Goal: Information Seeking & Learning: Learn about a topic

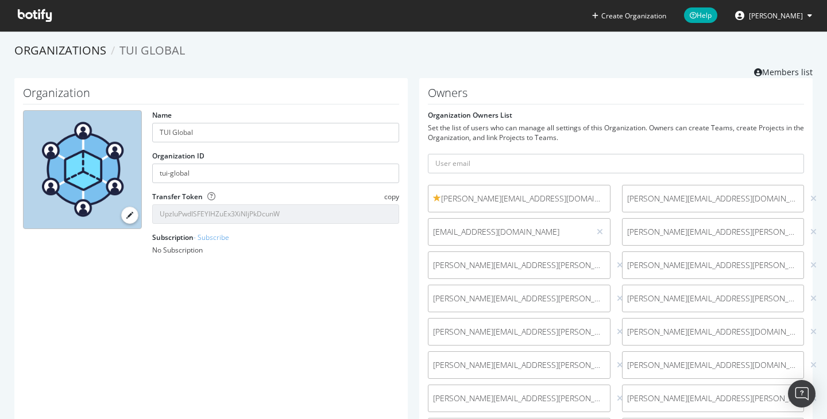
click at [48, 18] on icon at bounding box center [35, 15] width 34 height 13
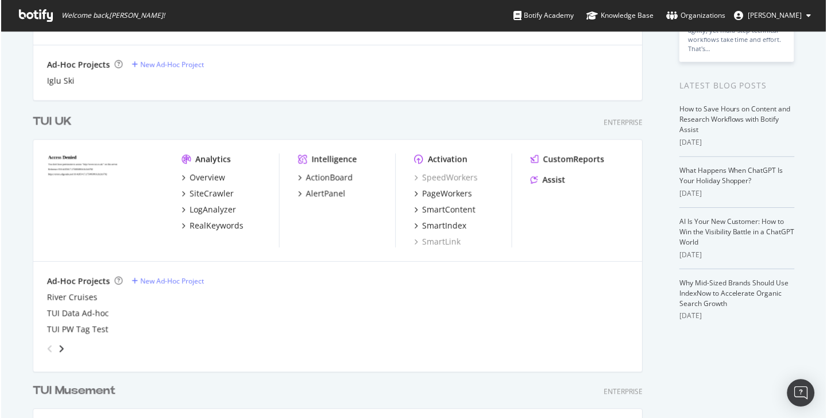
scroll to position [191, 0]
click at [462, 223] on div "SmartIndex" at bounding box center [444, 224] width 44 height 11
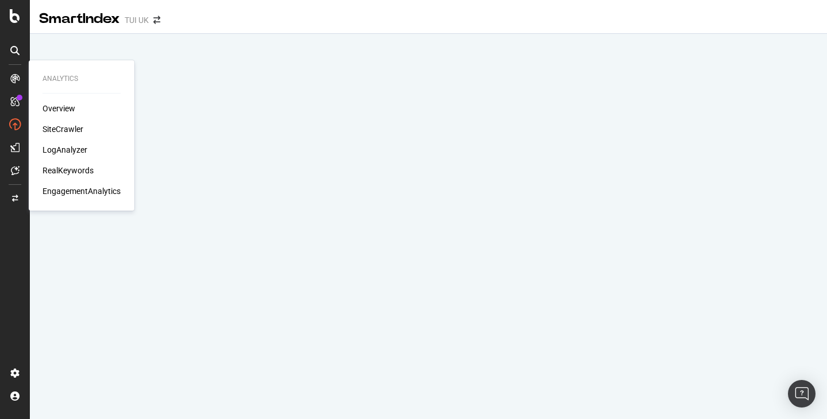
click at [71, 112] on div "Overview" at bounding box center [58, 108] width 33 height 11
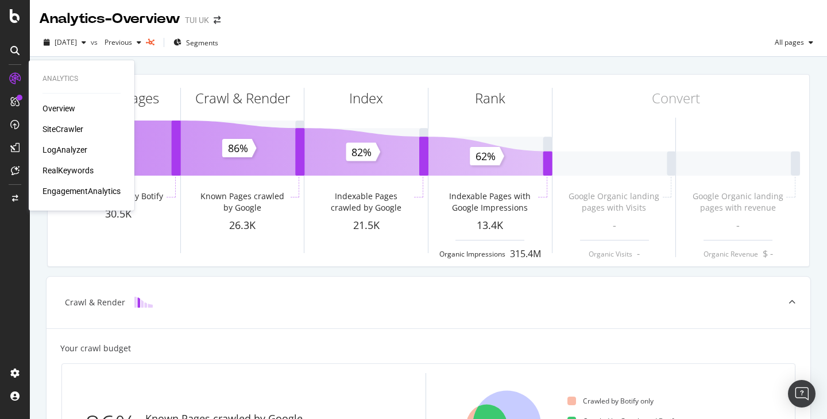
click at [66, 147] on div "LogAnalyzer" at bounding box center [64, 149] width 45 height 11
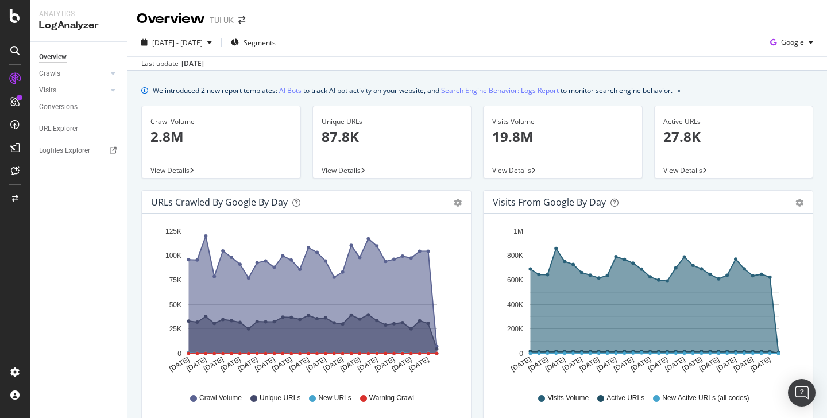
click at [291, 92] on link "AI Bots" at bounding box center [290, 90] width 22 height 12
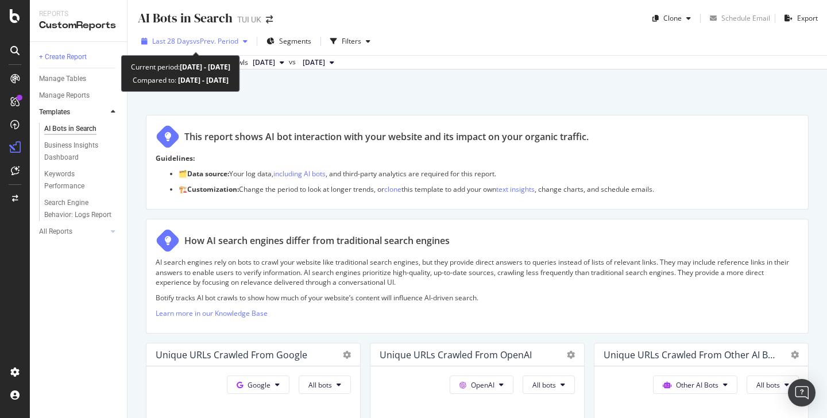
click at [231, 40] on span "vs Prev. Period" at bounding box center [215, 41] width 45 height 10
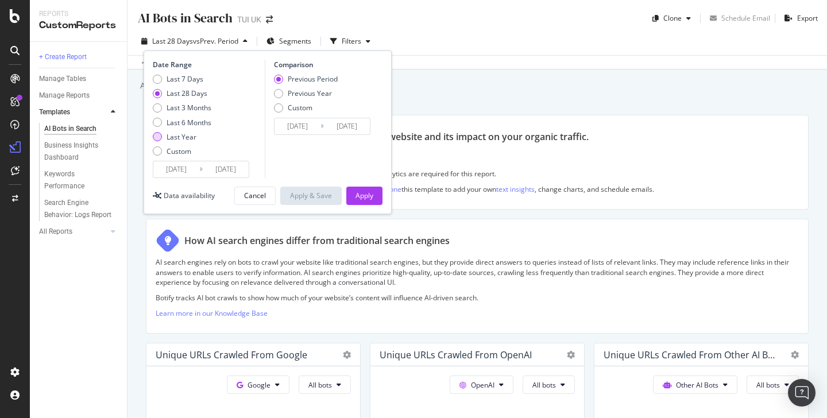
click at [194, 136] on div "Last Year" at bounding box center [182, 137] width 30 height 10
type input "[DATE]"
click at [365, 194] on div "Apply" at bounding box center [364, 196] width 18 height 10
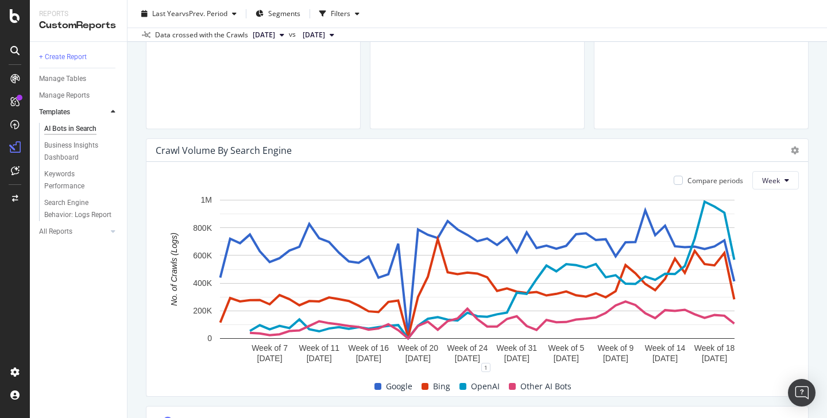
scroll to position [485, 0]
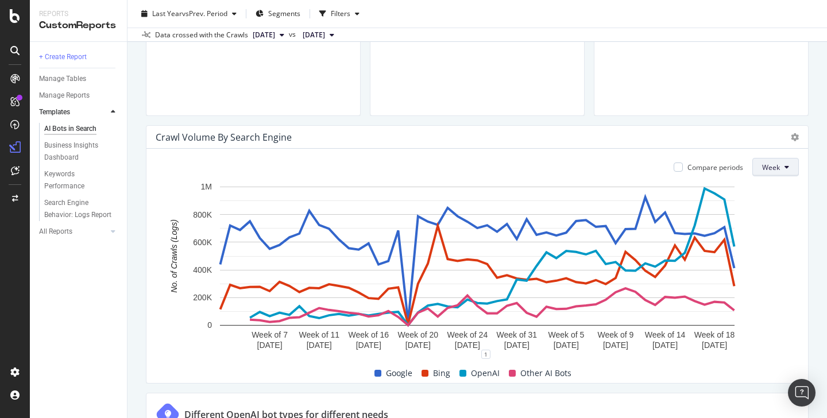
click at [781, 169] on button "Week" at bounding box center [775, 167] width 47 height 18
click at [772, 234] on span "Month" at bounding box center [773, 232] width 21 height 10
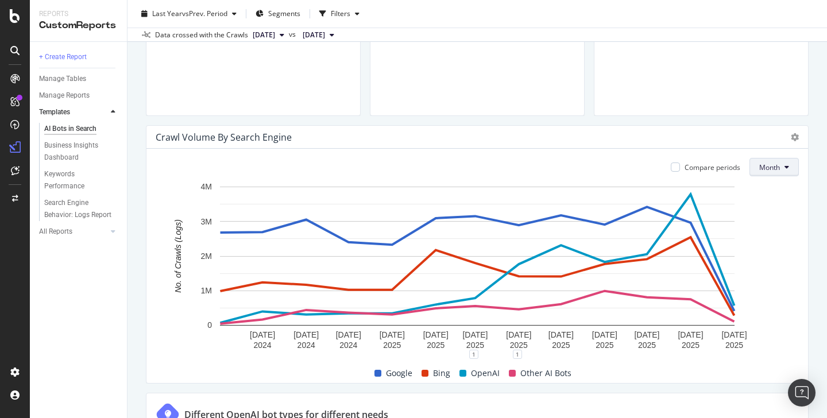
click at [773, 169] on span "Month" at bounding box center [769, 167] width 21 height 10
click at [773, 214] on span "Week" at bounding box center [770, 211] width 22 height 10
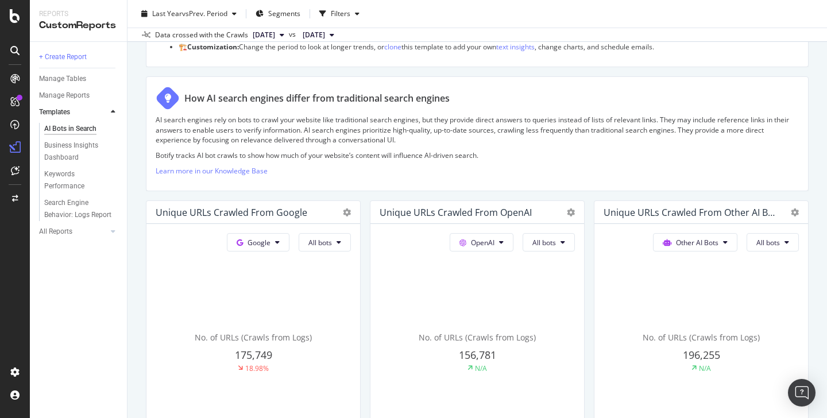
scroll to position [0, 0]
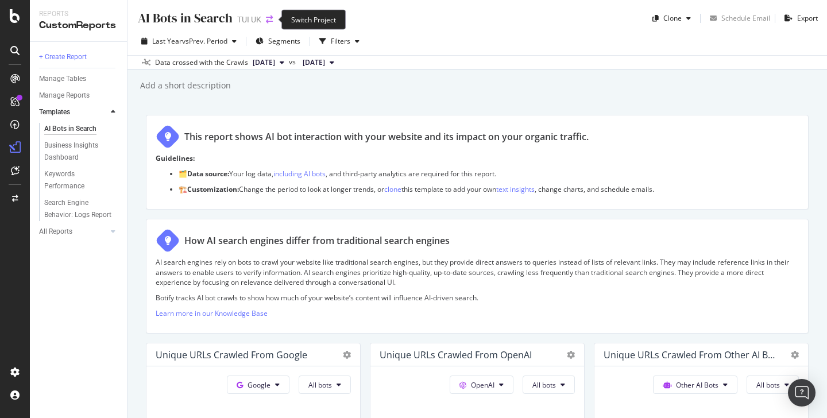
click at [268, 16] on icon "arrow-right-arrow-left" at bounding box center [269, 20] width 7 height 8
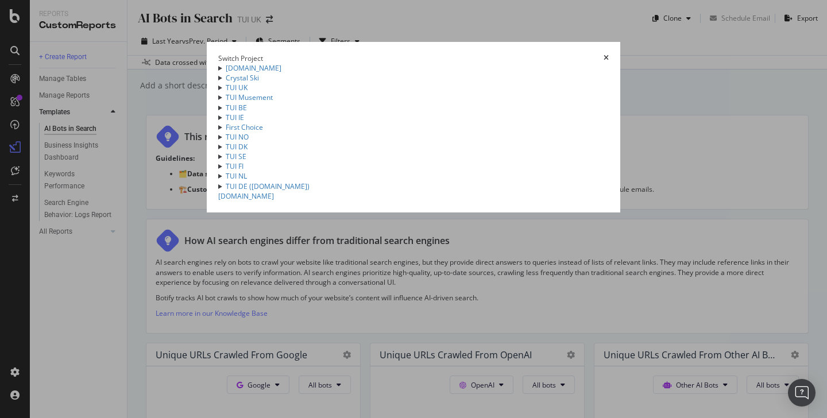
scroll to position [126, 0]
click at [226, 181] on link "TUI NL" at bounding box center [236, 176] width 21 height 10
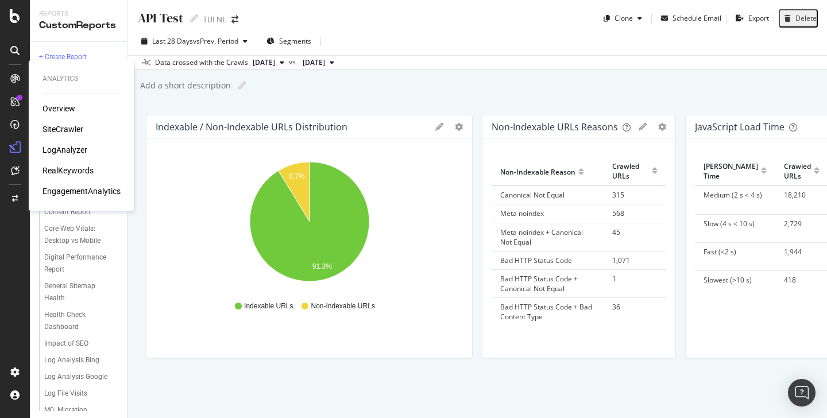
click at [72, 147] on div "LogAnalyzer" at bounding box center [64, 149] width 45 height 11
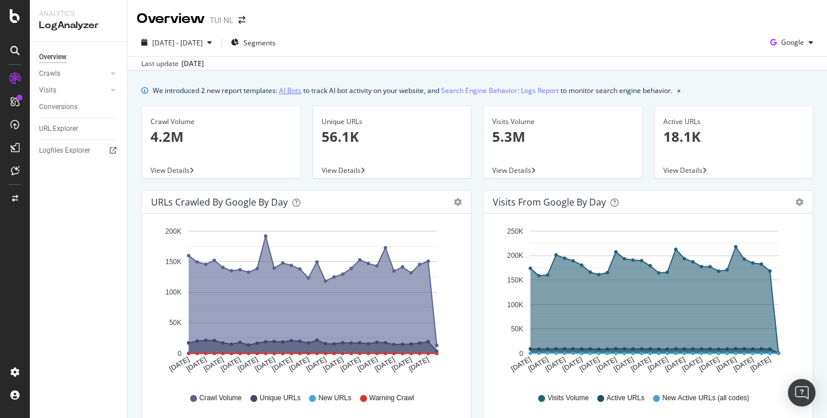
click at [289, 84] on link "AI Bots" at bounding box center [290, 90] width 22 height 12
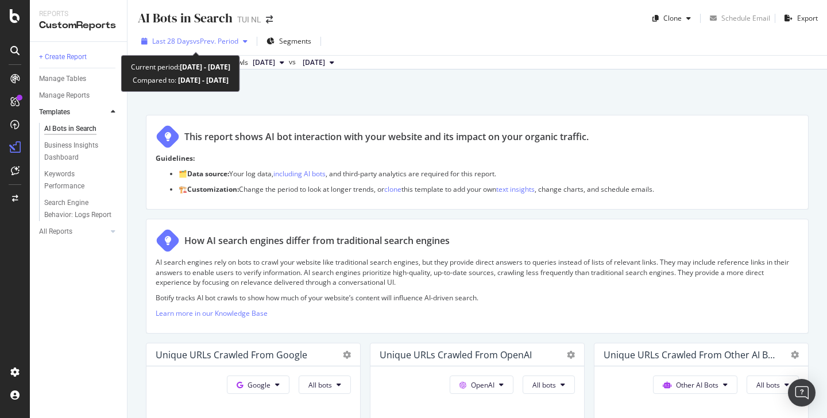
click at [230, 42] on span "vs Prev. Period" at bounding box center [215, 41] width 45 height 10
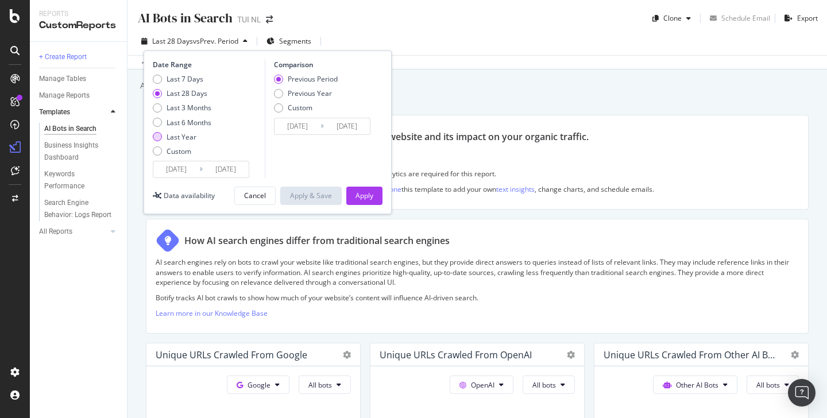
click at [187, 135] on div "Last Year" at bounding box center [182, 137] width 30 height 10
type input "[DATE]"
click at [363, 191] on div "Apply" at bounding box center [364, 196] width 18 height 10
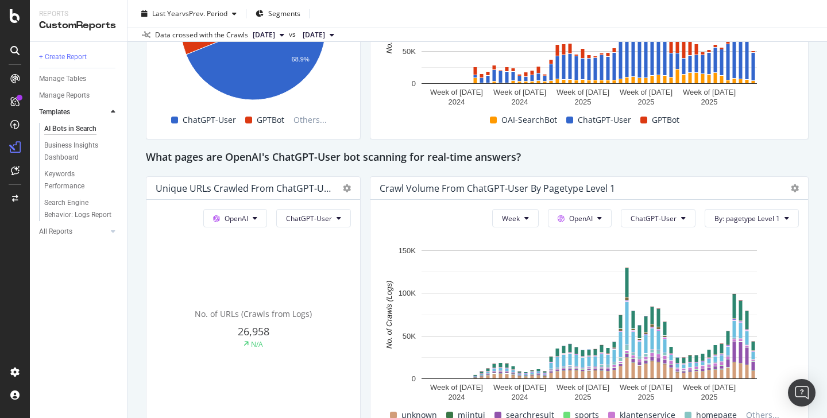
scroll to position [1191, 0]
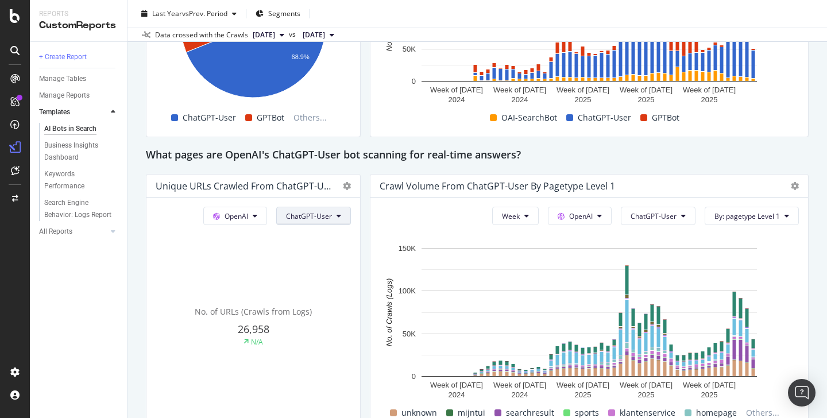
click at [342, 216] on button "ChatGPT-User" at bounding box center [313, 216] width 75 height 18
click at [304, 322] on span "GPTBot" at bounding box center [316, 324] width 58 height 10
click at [333, 215] on button "GPTBot" at bounding box center [324, 216] width 53 height 18
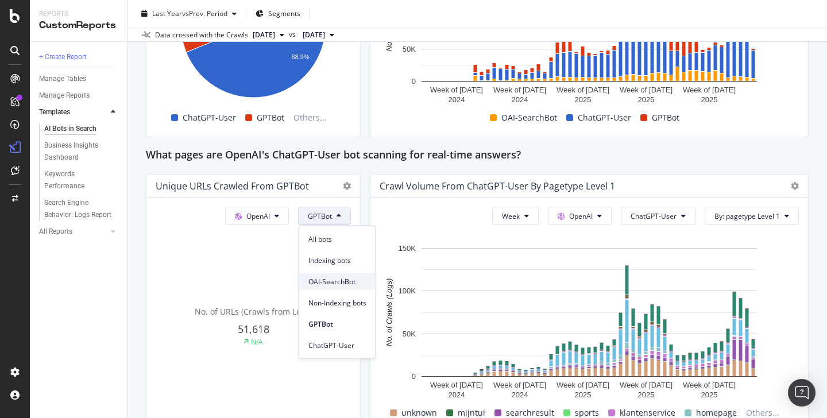
click at [336, 280] on span "OAI-SearchBot" at bounding box center [337, 281] width 58 height 10
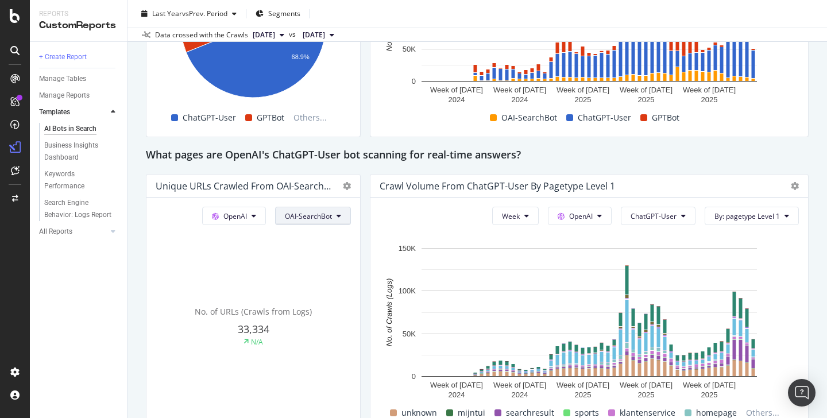
click at [336, 215] on button "OAI-SearchBot" at bounding box center [313, 216] width 76 height 18
click at [314, 343] on span "ChatGPT-User" at bounding box center [314, 345] width 58 height 10
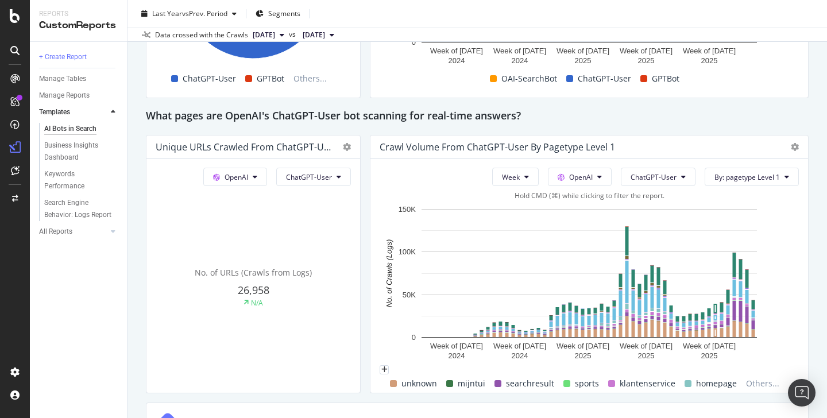
scroll to position [1272, 0]
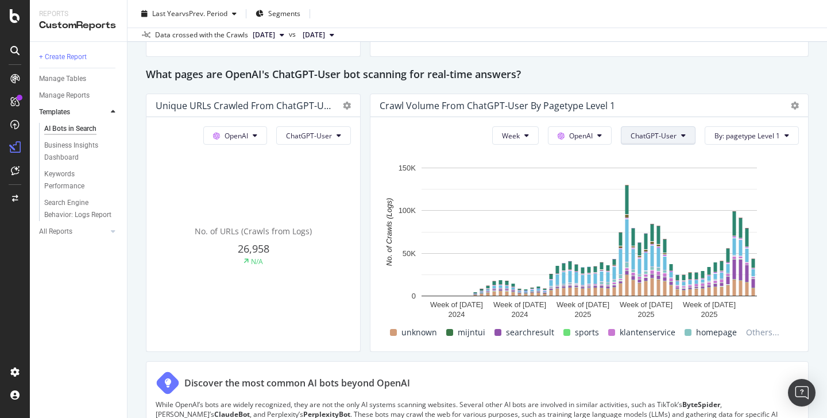
click at [676, 133] on span "ChatGPT-User" at bounding box center [653, 136] width 46 height 10
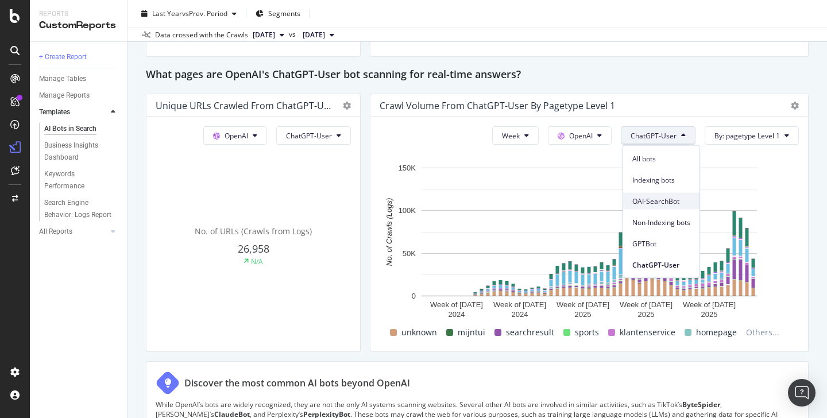
click at [668, 200] on span "OAI-SearchBot" at bounding box center [661, 201] width 58 height 10
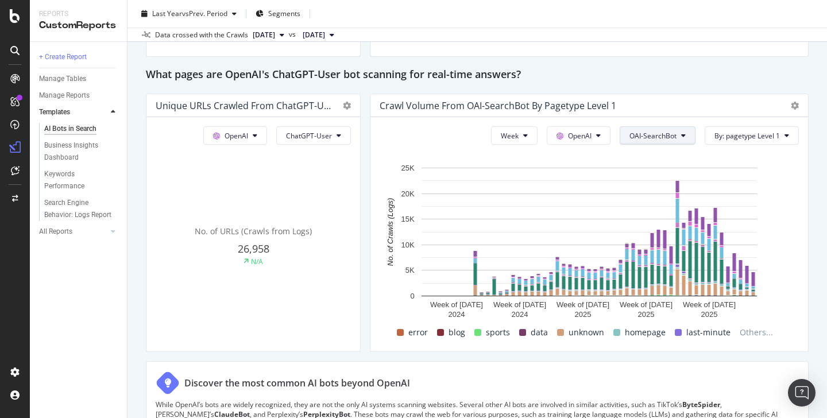
click at [681, 137] on button "OAI-SearchBot" at bounding box center [658, 135] width 76 height 18
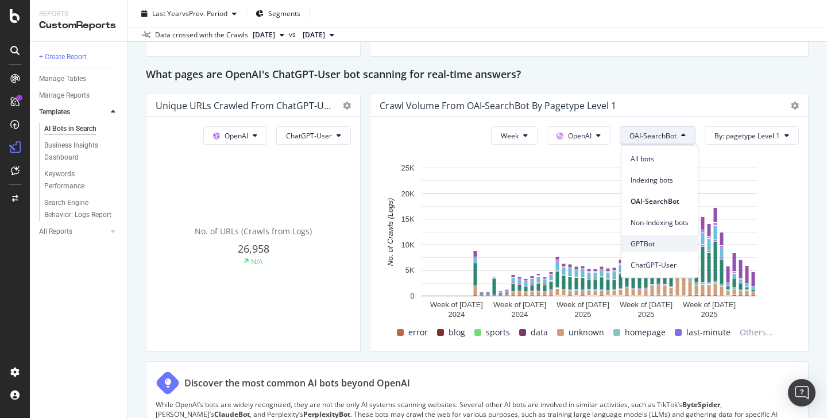
click at [655, 246] on span "GPTBot" at bounding box center [659, 243] width 58 height 10
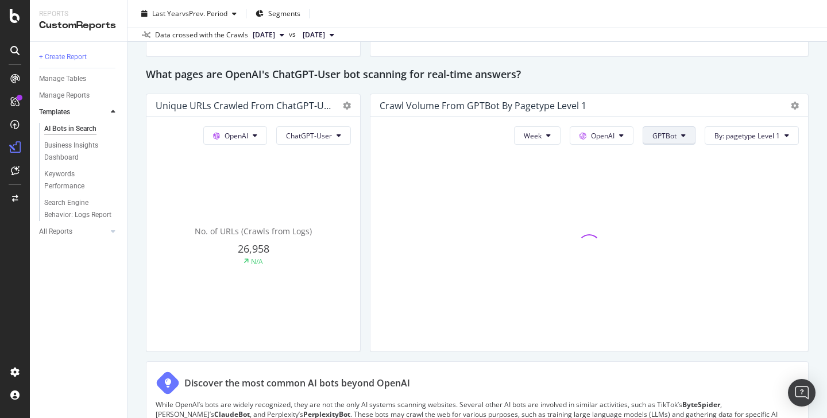
click at [670, 133] on span "GPTBot" at bounding box center [664, 136] width 24 height 10
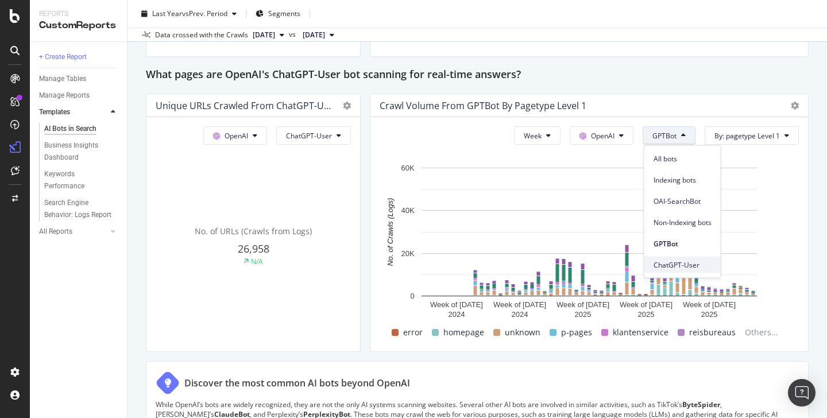
click at [679, 262] on span "ChatGPT-User" at bounding box center [682, 265] width 58 height 10
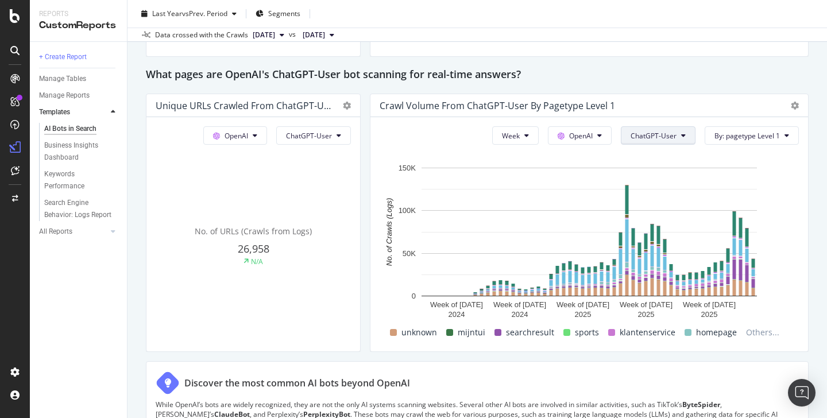
click at [676, 138] on span "ChatGPT-User" at bounding box center [653, 136] width 46 height 10
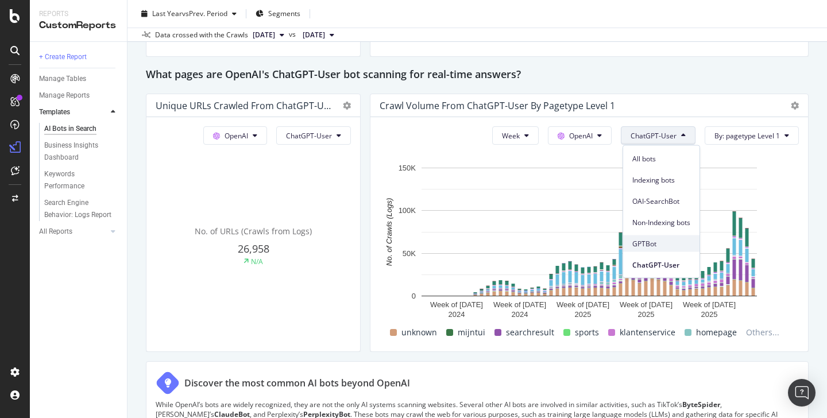
click at [660, 241] on span "GPTBot" at bounding box center [661, 243] width 58 height 10
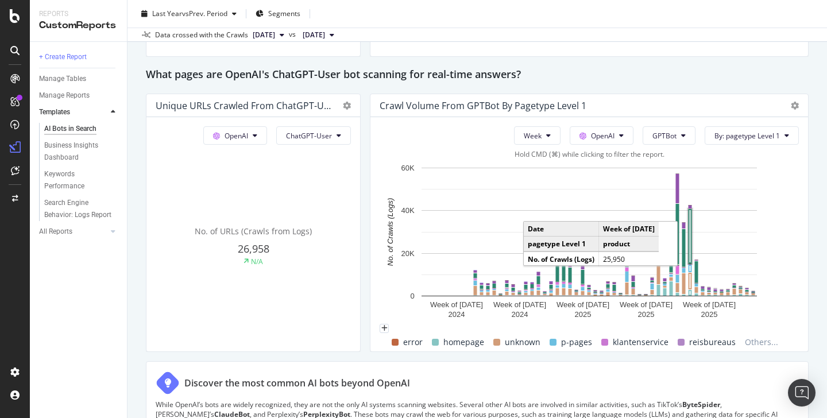
click at [690, 233] on rect "A chart." at bounding box center [690, 237] width 1 height 52
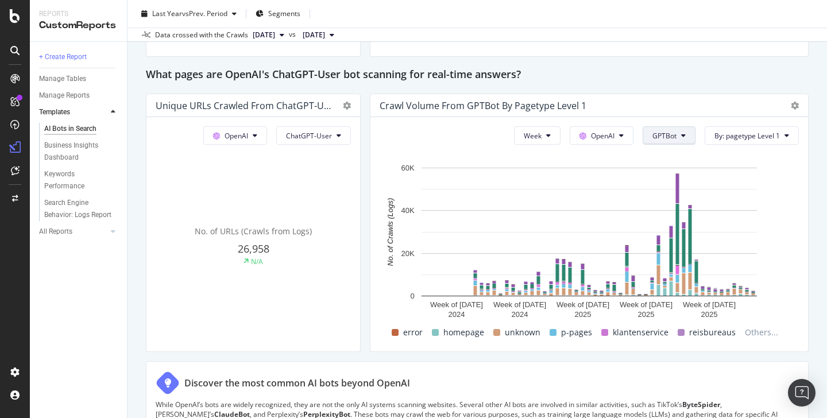
click at [686, 130] on button "GPTBot" at bounding box center [669, 135] width 53 height 18
click at [678, 265] on span "ChatGPT-User" at bounding box center [682, 265] width 58 height 10
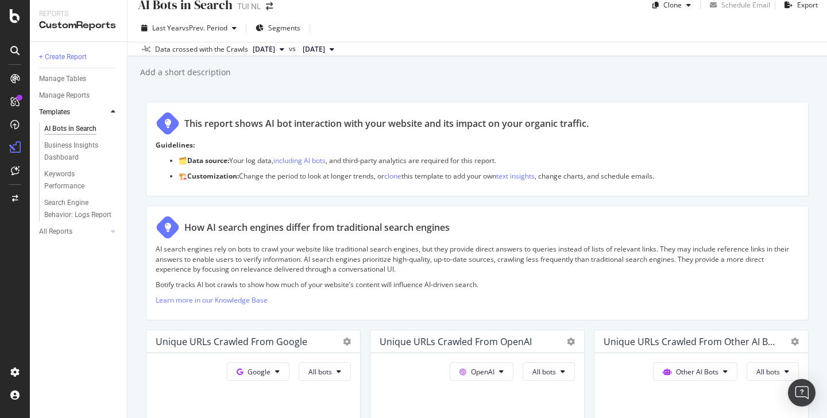
scroll to position [0, 0]
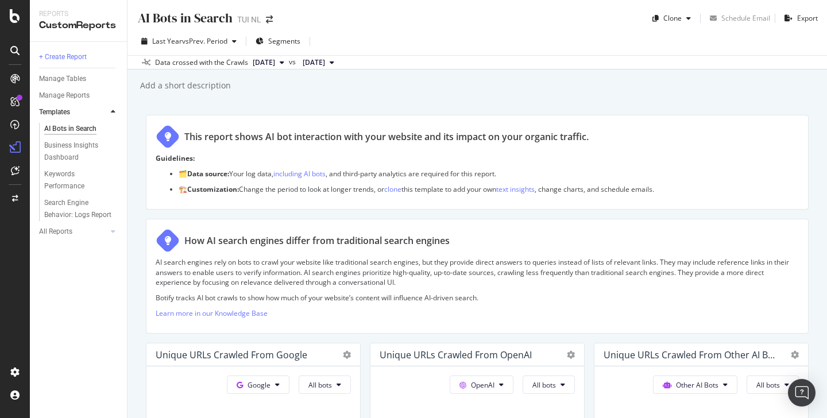
drag, startPoint x: 178, startPoint y: 105, endPoint x: 133, endPoint y: 108, distance: 44.9
click at [133, 108] on div "AI Bots in Search AI Bots in Search TUI NL Clone Schedule Email Export Last Yea…" at bounding box center [476, 209] width 699 height 418
drag, startPoint x: 138, startPoint y: 108, endPoint x: 145, endPoint y: 109, distance: 6.4
click at [146, 109] on div "AI Bots in Search AI Bots in Search TUI NL Clone Schedule Email Export Last Yea…" at bounding box center [476, 209] width 699 height 418
drag, startPoint x: 142, startPoint y: 107, endPoint x: 188, endPoint y: 113, distance: 46.4
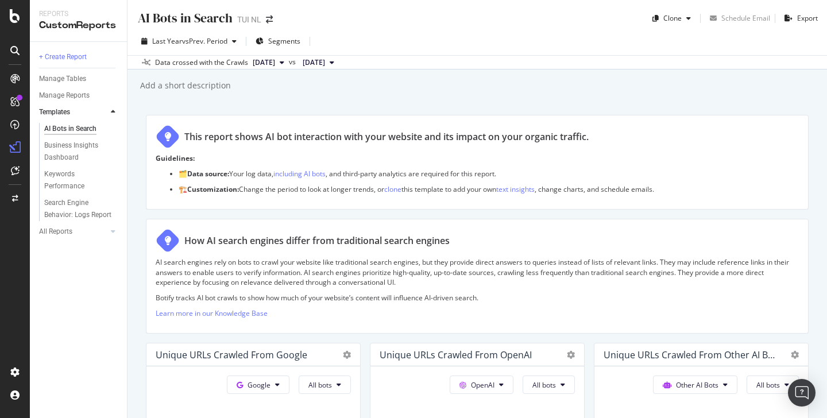
click at [188, 113] on div "AI Bots in Search AI Bots in Search TUI NL Clone Schedule Email Export Last Yea…" at bounding box center [476, 209] width 699 height 418
click at [285, 89] on div "Add a short description Add a short description" at bounding box center [483, 85] width 688 height 17
click at [17, 77] on icon at bounding box center [14, 78] width 9 height 9
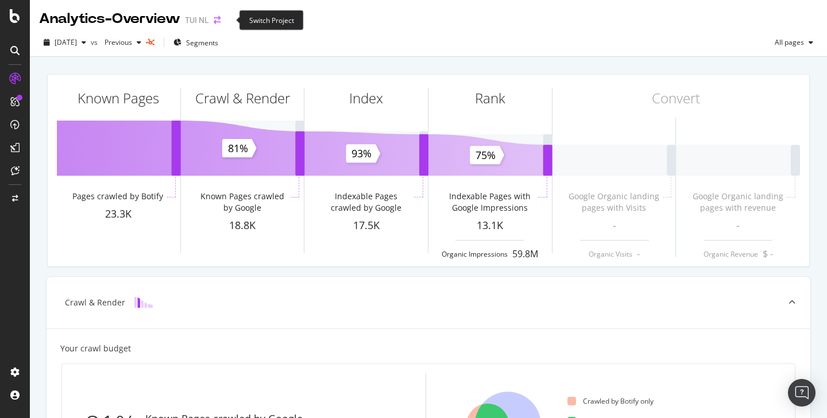
click at [220, 22] on icon "arrow-right-arrow-left" at bounding box center [217, 20] width 7 height 8
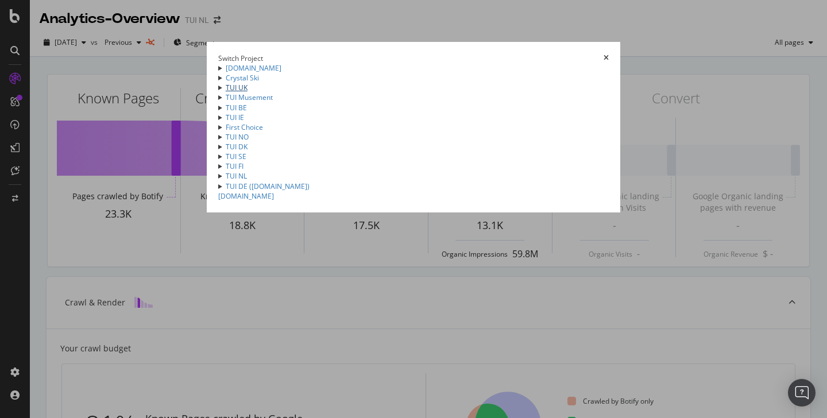
click at [226, 92] on link "TUI UK" at bounding box center [237, 88] width 22 height 10
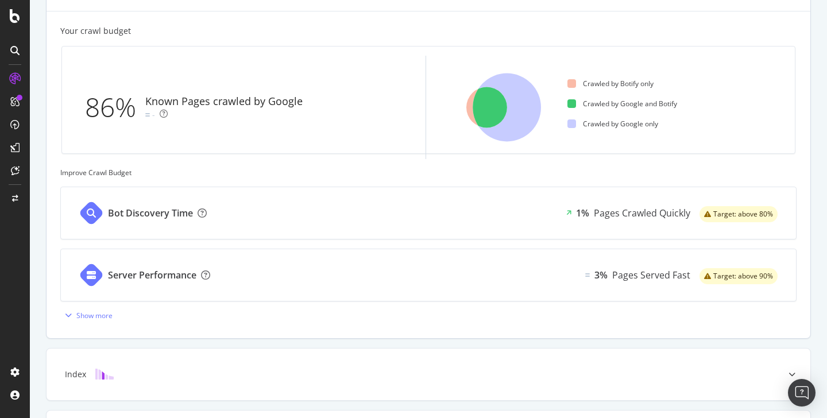
scroll to position [318, 0]
click at [432, 210] on div "Bot Discovery Time 1% Pages Crawled Quickly Target: above 80%" at bounding box center [428, 213] width 735 height 52
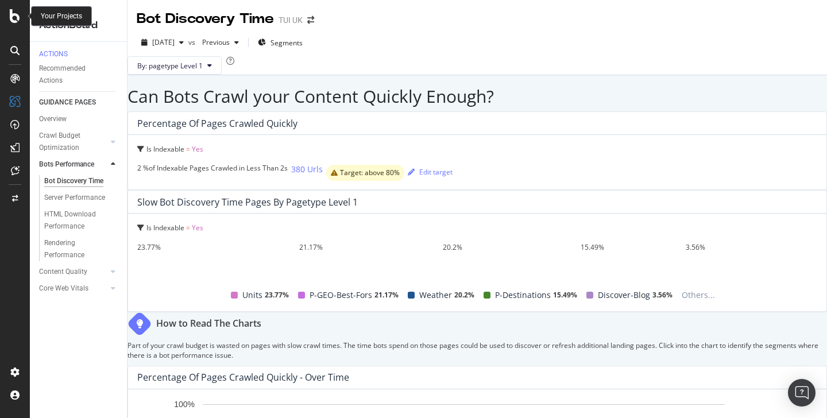
click at [18, 12] on icon at bounding box center [15, 16] width 10 height 14
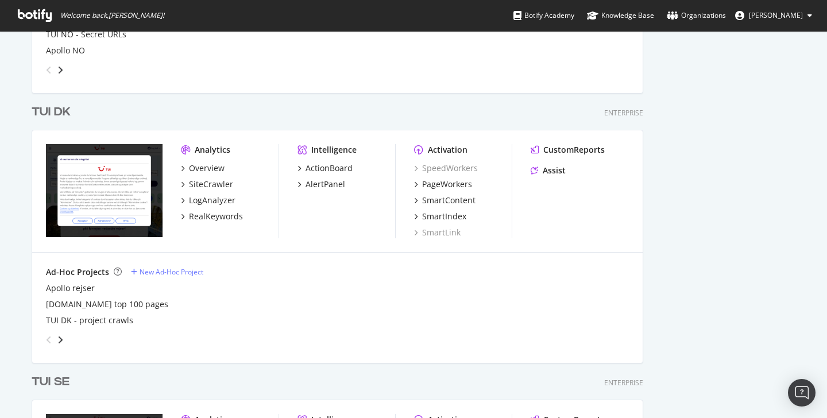
scroll to position [1725, 0]
click at [215, 199] on div "LogAnalyzer" at bounding box center [212, 199] width 47 height 11
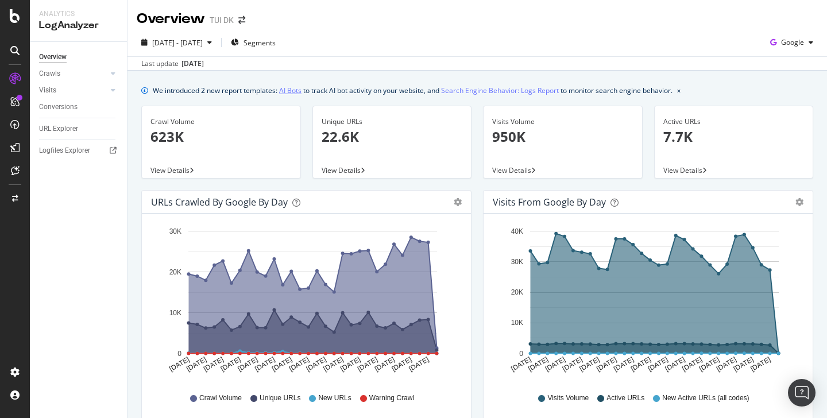
click at [292, 91] on link "AI Bots" at bounding box center [290, 90] width 22 height 12
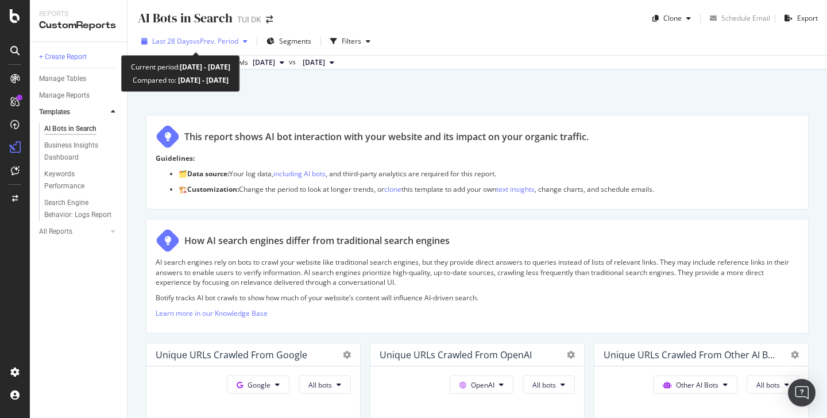
click at [213, 40] on span "vs Prev. Period" at bounding box center [215, 41] width 45 height 10
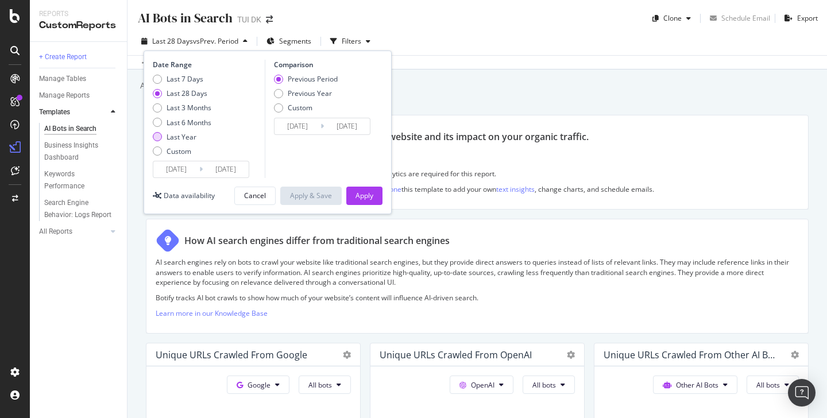
click at [184, 136] on div "Last Year" at bounding box center [182, 137] width 30 height 10
type input "[DATE]"
click at [368, 197] on div "Apply" at bounding box center [364, 196] width 18 height 10
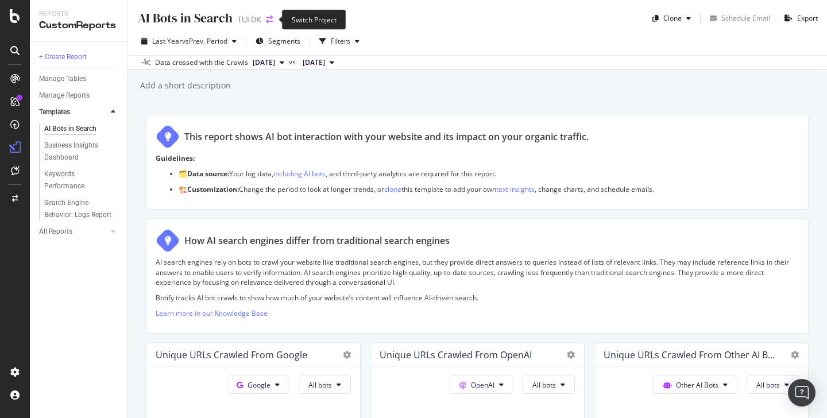
click at [270, 17] on icon "arrow-right-arrow-left" at bounding box center [269, 20] width 7 height 8
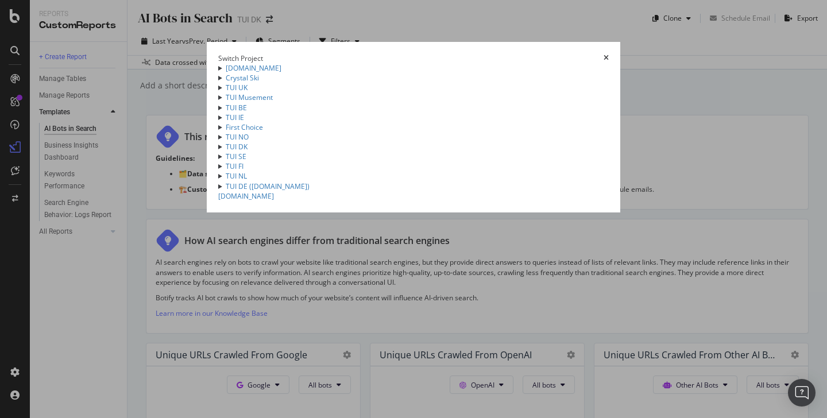
scroll to position [65, 0]
click at [226, 161] on link "TUI SE" at bounding box center [236, 157] width 21 height 10
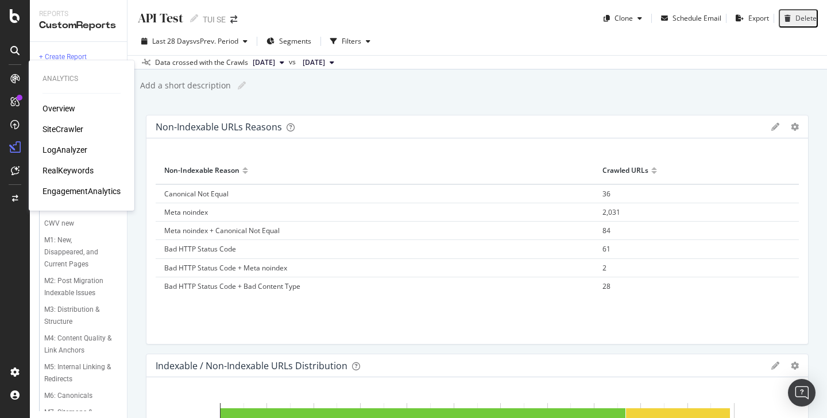
click at [68, 148] on div "LogAnalyzer" at bounding box center [64, 149] width 45 height 11
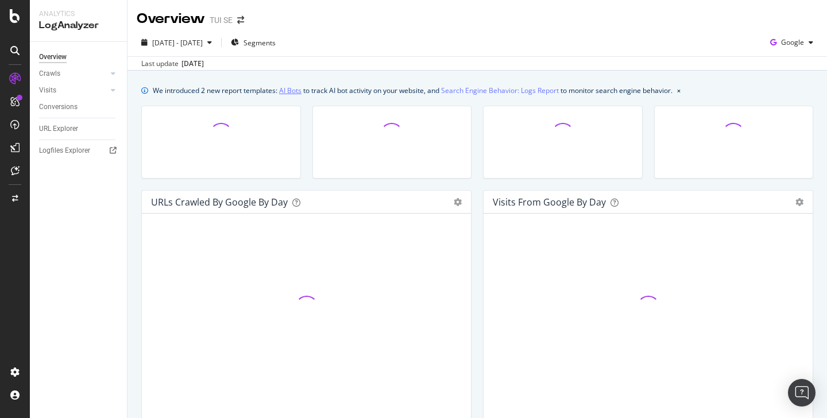
click at [295, 94] on link "AI Bots" at bounding box center [290, 90] width 22 height 12
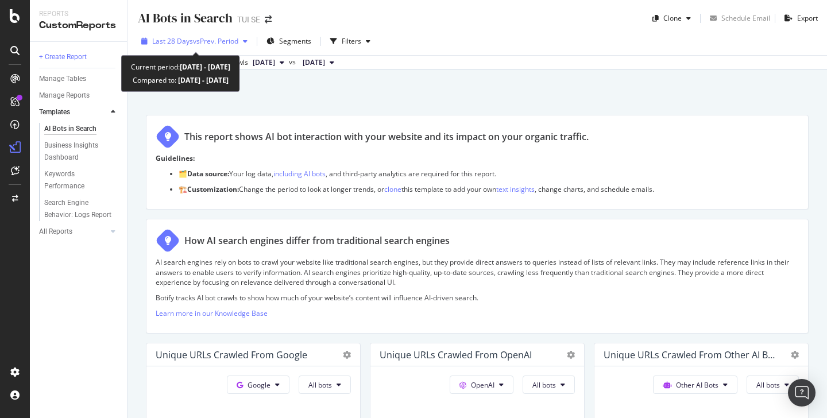
click at [226, 41] on span "vs Prev. Period" at bounding box center [215, 41] width 45 height 10
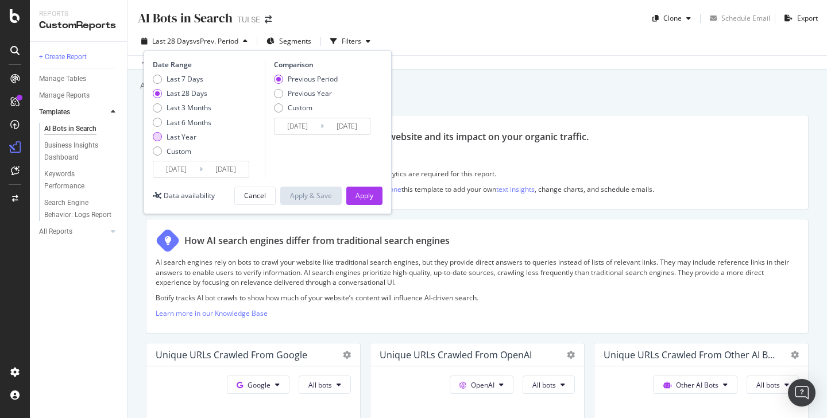
click at [186, 136] on div "Last Year" at bounding box center [182, 137] width 30 height 10
type input "[DATE]"
click at [360, 194] on div "Apply" at bounding box center [364, 196] width 18 height 10
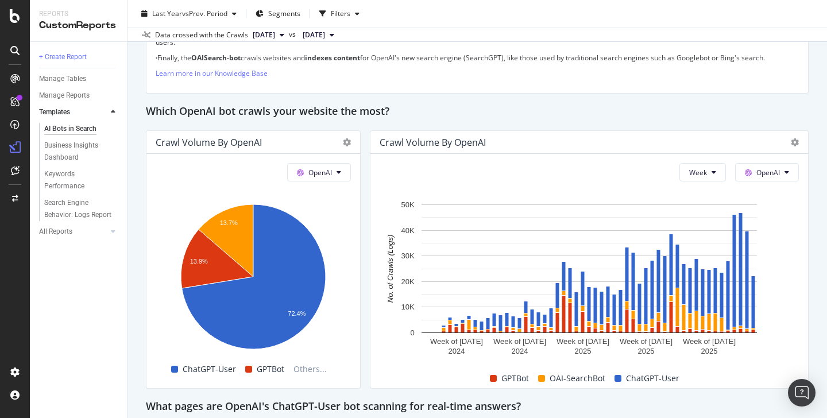
scroll to position [942, 0]
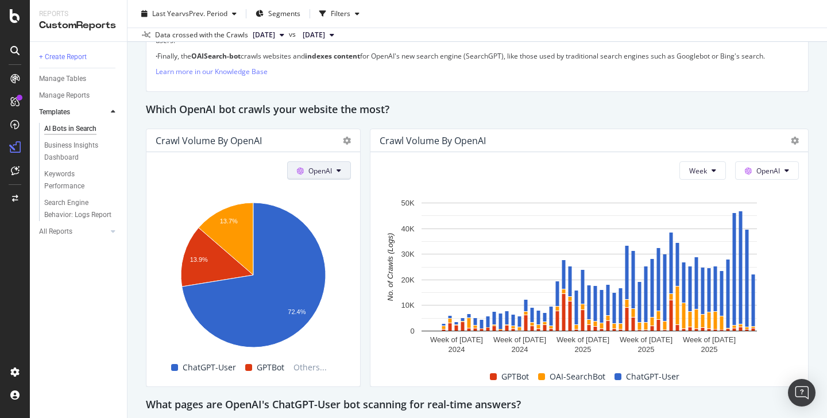
click at [335, 179] on button "OpenAI" at bounding box center [319, 170] width 64 height 18
click at [342, 170] on button "OpenAI" at bounding box center [319, 170] width 64 height 18
click at [776, 167] on span "OpenAI" at bounding box center [768, 171] width 24 height 10
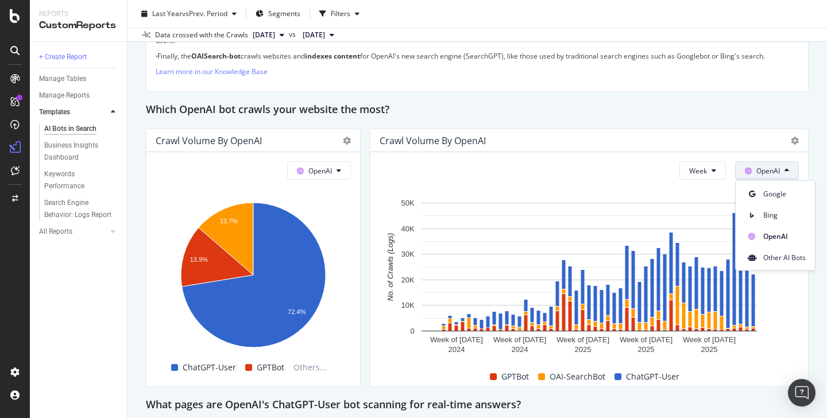
click at [773, 169] on span "OpenAI" at bounding box center [768, 171] width 24 height 10
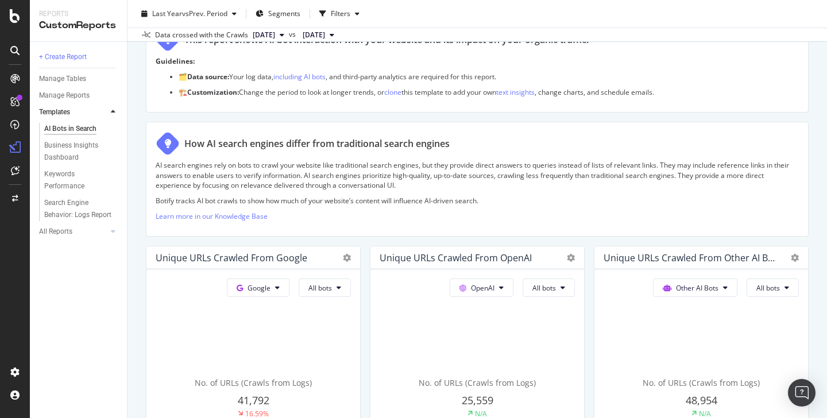
scroll to position [0, 0]
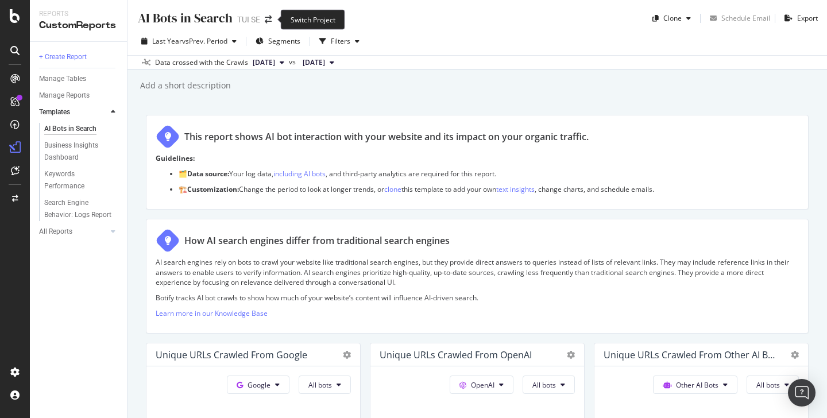
click at [261, 21] on span at bounding box center [268, 20] width 16 height 8
click at [264, 21] on span at bounding box center [268, 20] width 16 height 8
click at [269, 21] on icon "arrow-right-arrow-left" at bounding box center [268, 20] width 7 height 8
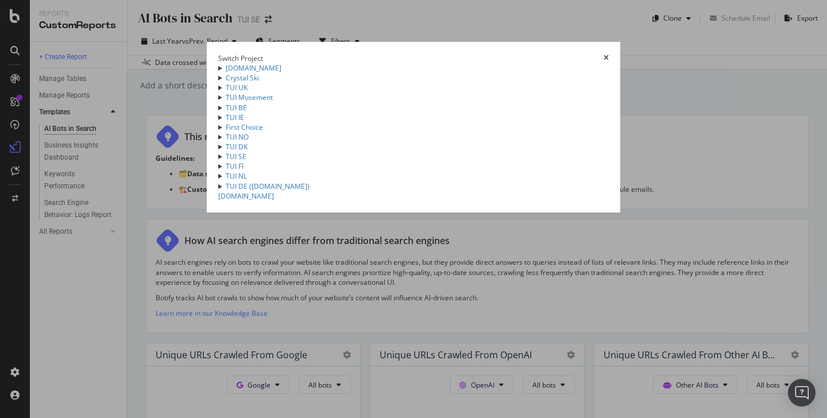
scroll to position [126, 0]
click at [226, 191] on link "TUI DE ([DOMAIN_NAME])" at bounding box center [268, 186] width 84 height 10
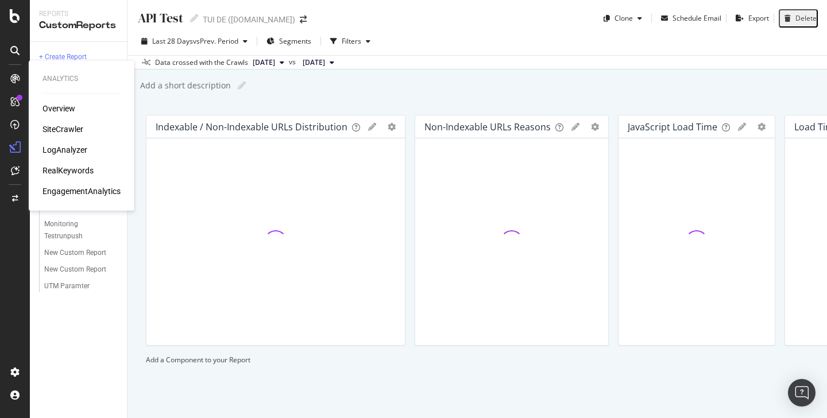
click at [68, 147] on div "LogAnalyzer" at bounding box center [64, 149] width 45 height 11
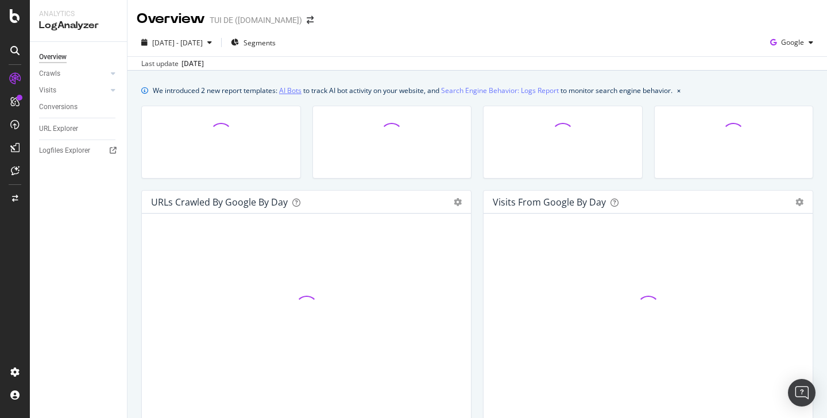
click at [301, 91] on link "AI Bots" at bounding box center [290, 90] width 22 height 12
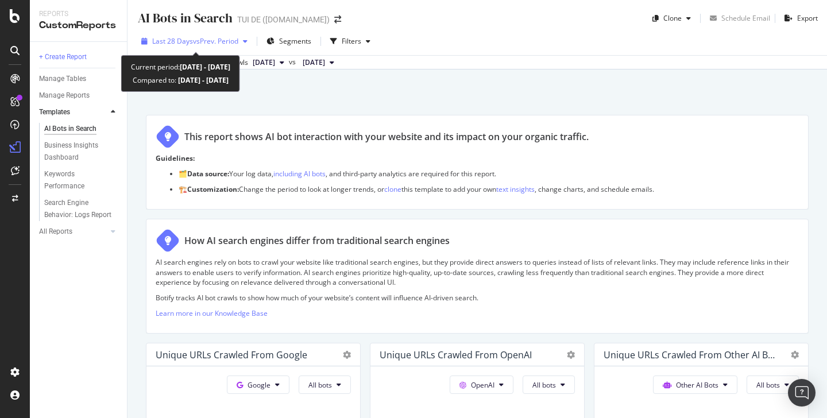
click at [220, 42] on span "vs Prev. Period" at bounding box center [215, 41] width 45 height 10
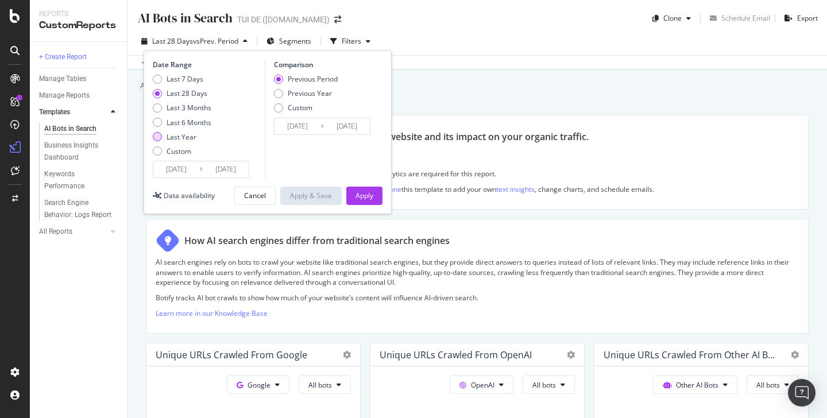
click at [183, 136] on div "Last Year" at bounding box center [182, 137] width 30 height 10
type input "[DATE]"
click at [359, 192] on div "Apply" at bounding box center [364, 196] width 18 height 10
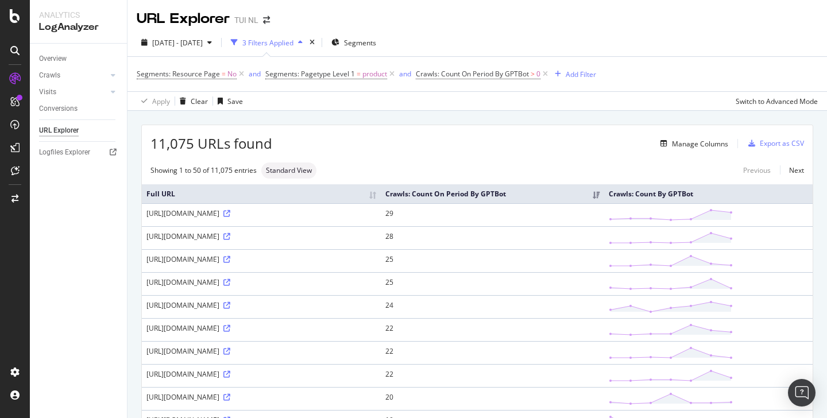
drag, startPoint x: 208, startPoint y: 326, endPoint x: 295, endPoint y: 328, distance: 86.7
click at [295, 328] on div "[URL][DOMAIN_NAME]" at bounding box center [261, 328] width 230 height 10
click at [295, 328] on div "https://www.tui.nl/bahia-principe-fantasia-tenerife-509652423/" at bounding box center [261, 328] width 230 height 10
